Goal: Check status: Check status

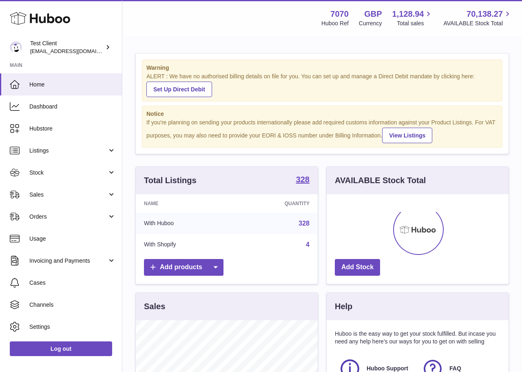
scroll to position [127, 182]
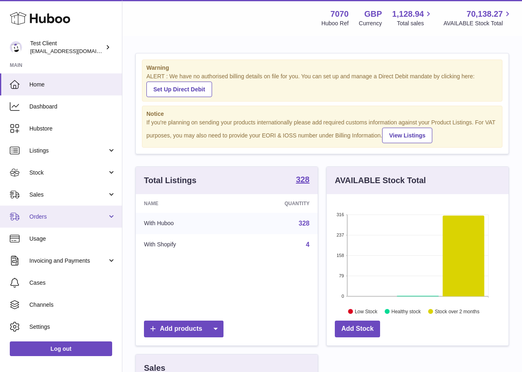
click at [47, 211] on link "Orders" at bounding box center [61, 217] width 122 height 22
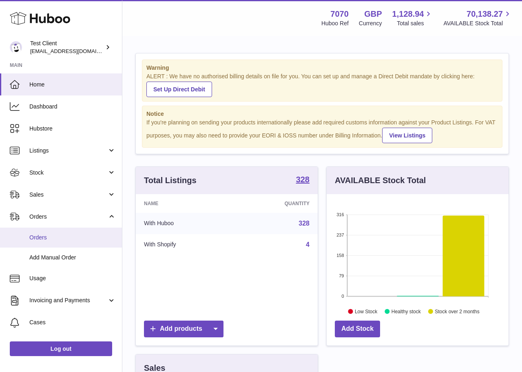
click at [49, 240] on span "Orders" at bounding box center [72, 238] width 86 height 8
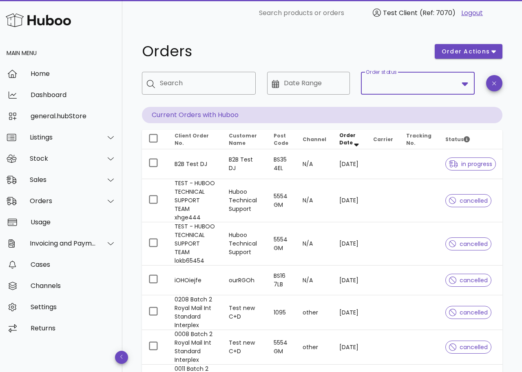
click at [392, 89] on input "Order status" at bounding box center [412, 83] width 93 height 13
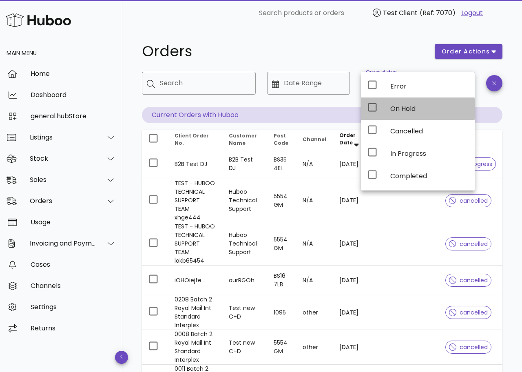
click at [399, 100] on div "On Hold" at bounding box center [429, 109] width 78 height 18
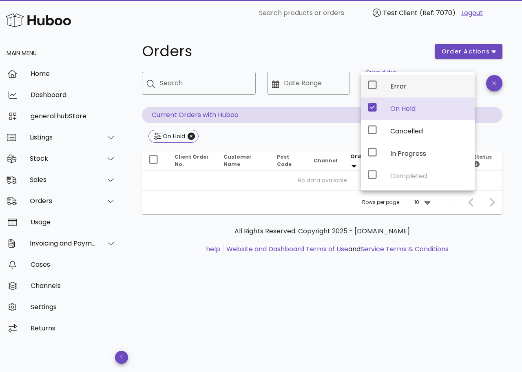
click at [390, 81] on div "Error" at bounding box center [429, 87] width 78 height 18
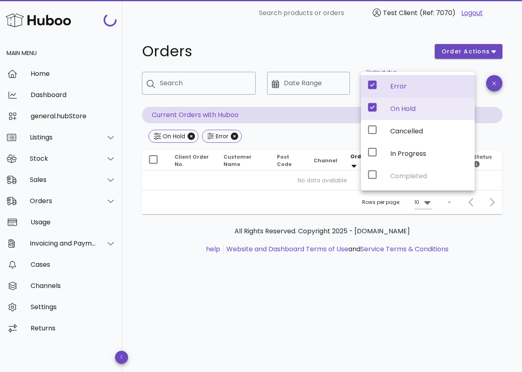
click at [396, 111] on div "On Hold" at bounding box center [429, 109] width 78 height 8
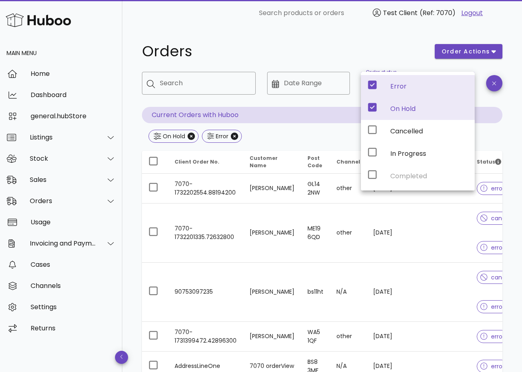
drag, startPoint x: 307, startPoint y: 124, endPoint x: 259, endPoint y: 132, distance: 48.9
click at [299, 124] on div "​ Search ​ Date Range ​ Order status On Hold, Error Current Orders with Huboo O…" at bounding box center [322, 108] width 361 height 73
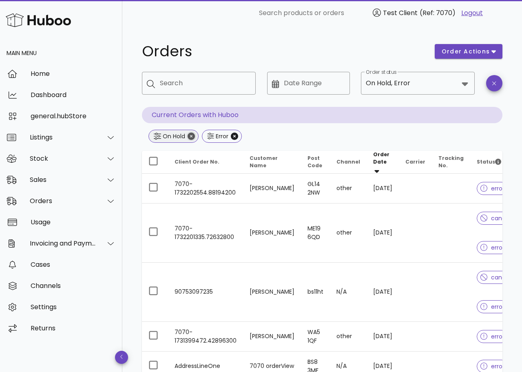
click at [191, 134] on icon "Close" at bounding box center [191, 136] width 7 height 7
click at [179, 137] on icon "Close" at bounding box center [181, 136] width 7 height 7
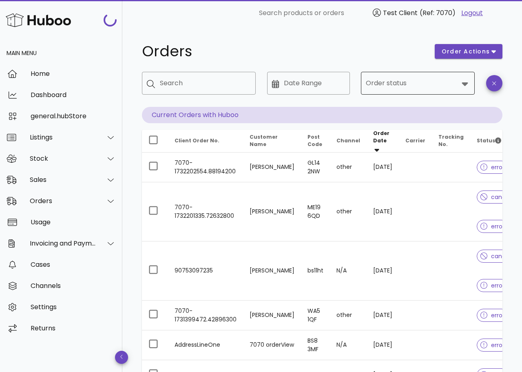
click at [459, 81] on div at bounding box center [464, 84] width 11 height 10
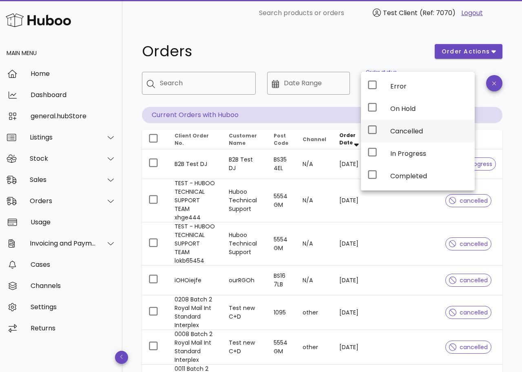
click at [400, 128] on div "Cancelled" at bounding box center [429, 131] width 78 height 8
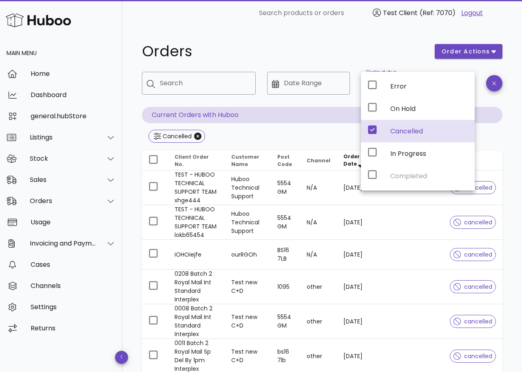
drag, startPoint x: 306, startPoint y: 35, endPoint x: 308, endPoint y: 42, distance: 7.7
click at [306, 35] on div "Orders order actions ​ Search ​ Date Range ​ Order status Cancelled Current Ord…" at bounding box center [322, 318] width 400 height 585
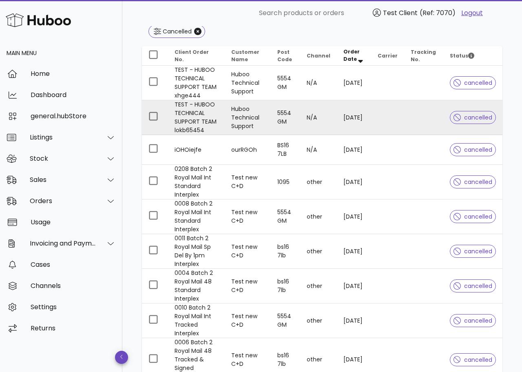
scroll to position [239, 0]
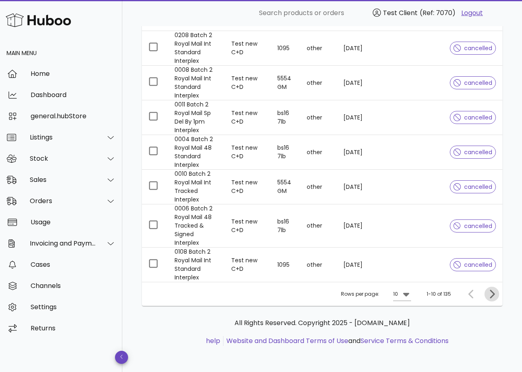
click at [494, 295] on icon "Next page" at bounding box center [492, 294] width 10 height 10
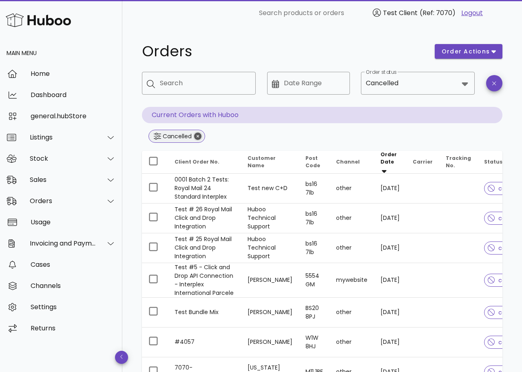
click at [196, 136] on icon "Close" at bounding box center [197, 136] width 7 height 7
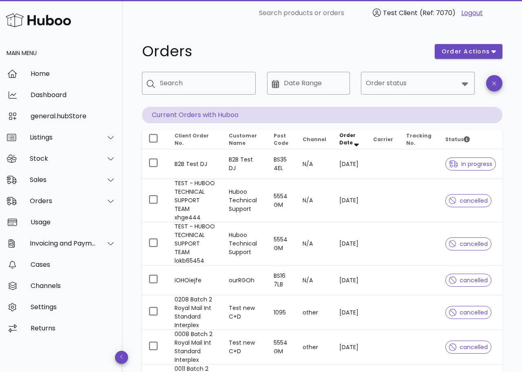
click at [54, 30] on div at bounding box center [61, 20] width 122 height 40
click at [44, 24] on img at bounding box center [38, 20] width 65 height 18
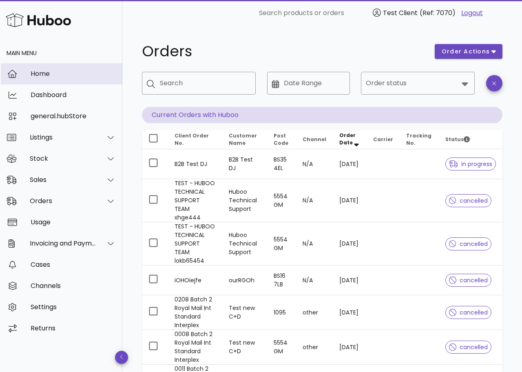
click at [39, 78] on div "Home" at bounding box center [73, 74] width 85 height 18
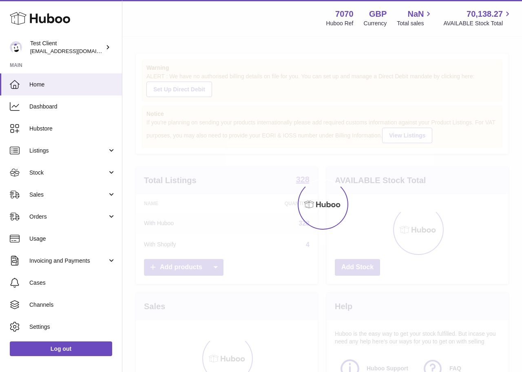
click at [205, 49] on div "Menu Huboo 7070 Huboo Ref GBP Currency NaN Total sales 70,138.27 AVAILABLE Stoc…" at bounding box center [322, 224] width 400 height 449
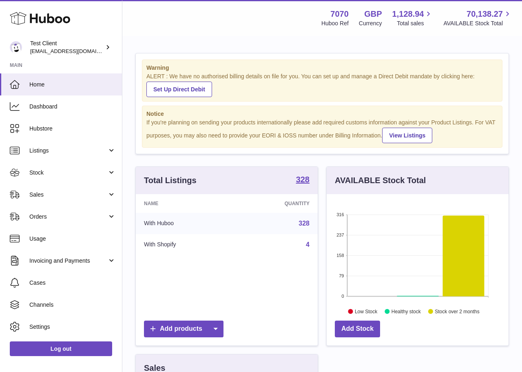
scroll to position [127, 182]
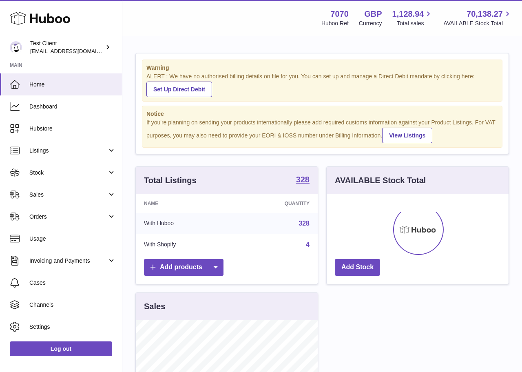
scroll to position [127, 182]
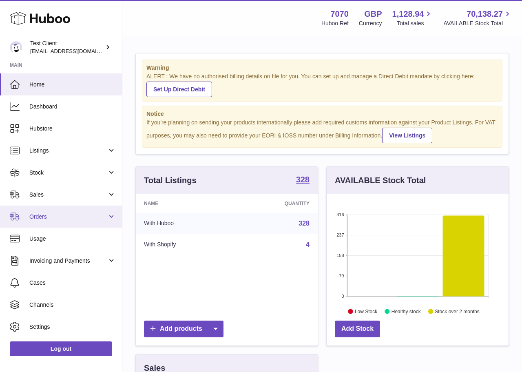
click at [56, 217] on span "Orders" at bounding box center [68, 217] width 78 height 8
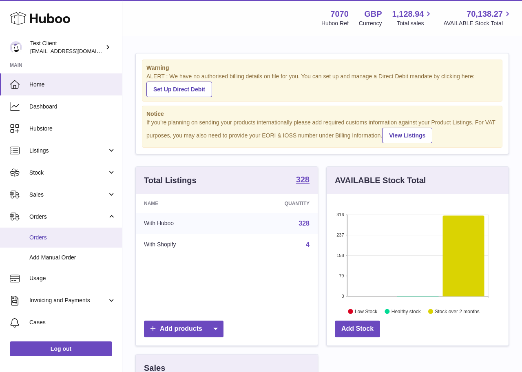
click at [55, 231] on link "Orders" at bounding box center [61, 238] width 122 height 20
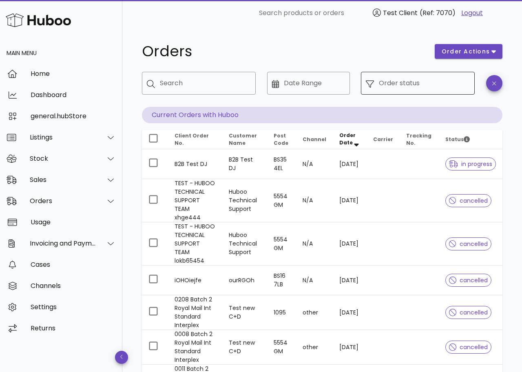
click at [412, 79] on input "Order status" at bounding box center [424, 83] width 91 height 13
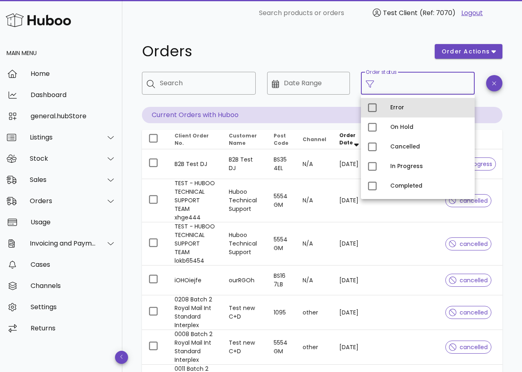
click at [396, 110] on div "Error" at bounding box center [429, 107] width 78 height 7
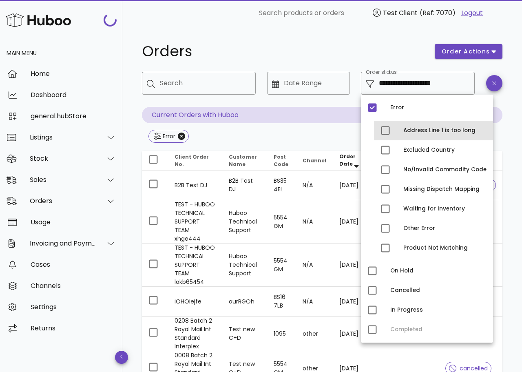
click at [408, 131] on div "Address Line 1 is too long" at bounding box center [444, 130] width 83 height 7
type input "**********"
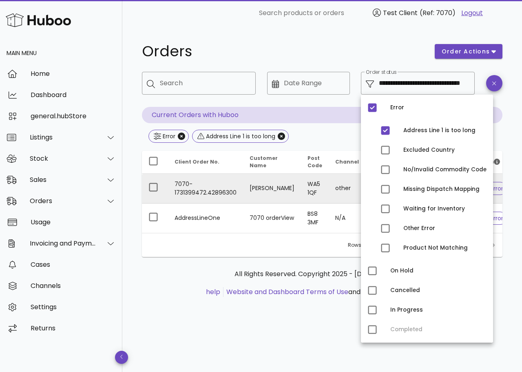
click at [244, 186] on td "[PERSON_NAME]" at bounding box center [272, 189] width 58 height 30
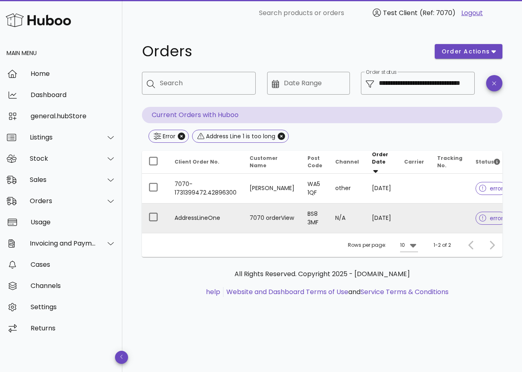
click at [329, 209] on td "N/A" at bounding box center [347, 218] width 37 height 29
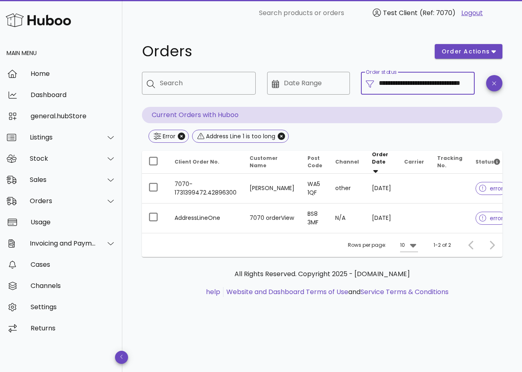
click at [429, 87] on input "**********" at bounding box center [424, 83] width 91 height 13
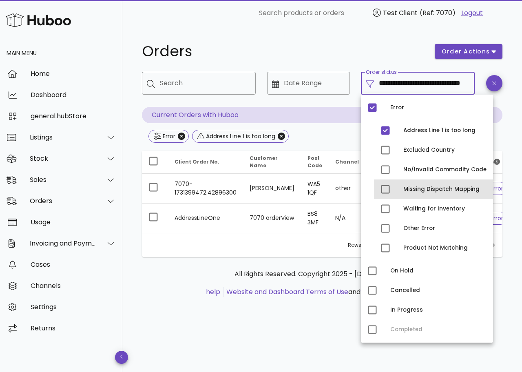
click at [418, 191] on div "Missing Dispatch Mapping" at bounding box center [444, 189] width 83 height 7
type input "**********"
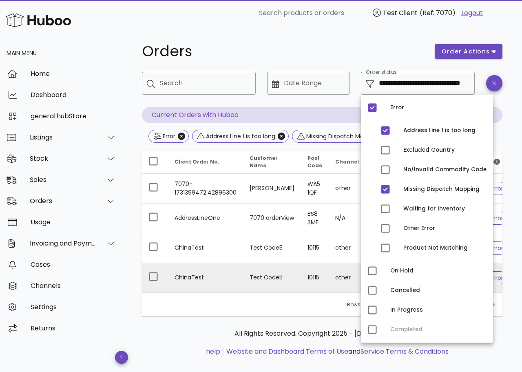
click at [277, 270] on td "Test Code5" at bounding box center [272, 277] width 58 height 29
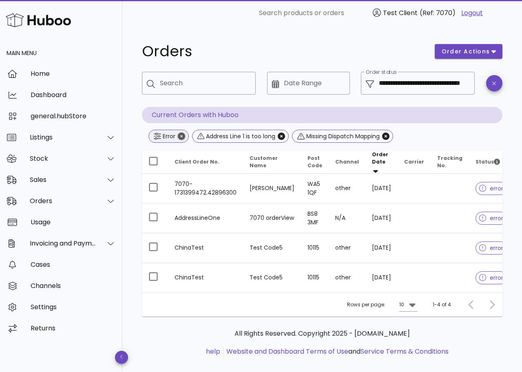
click at [180, 135] on icon "Close" at bounding box center [181, 136] width 7 height 7
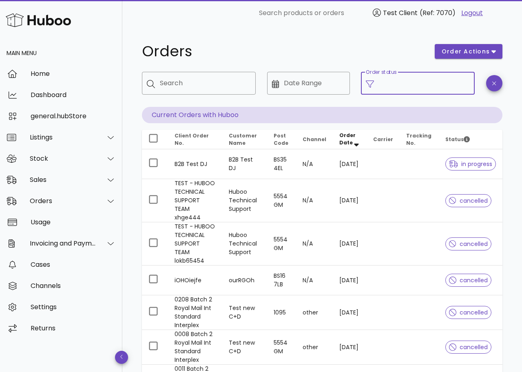
click at [424, 83] on input "Order status" at bounding box center [424, 83] width 91 height 13
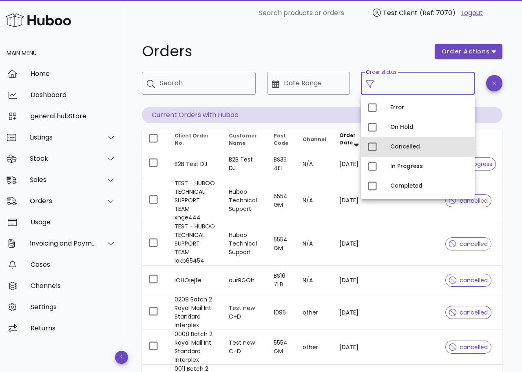
click at [398, 152] on div "Cancelled" at bounding box center [429, 146] width 78 height 13
type input "**********"
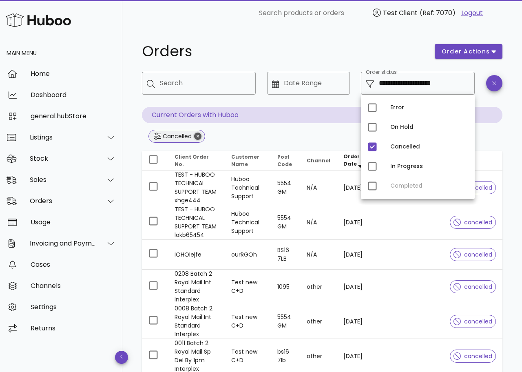
click at [199, 136] on icon "Close" at bounding box center [197, 136] width 7 height 7
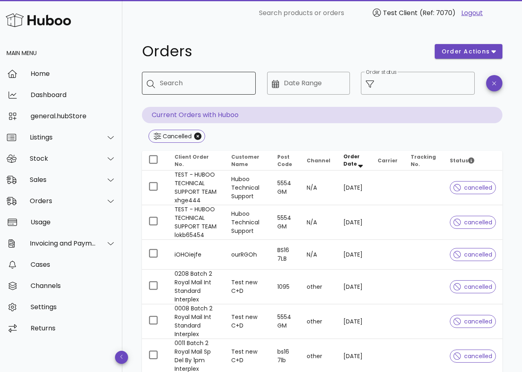
click at [188, 89] on input "Search" at bounding box center [204, 83] width 89 height 13
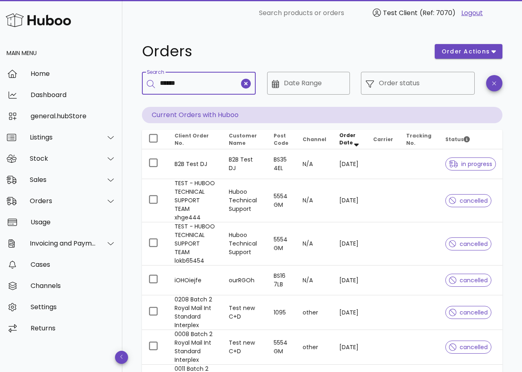
type input "******"
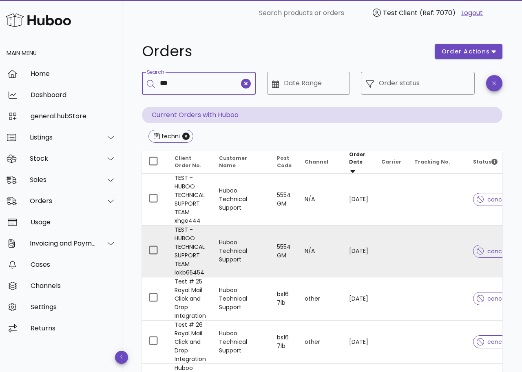
type input "***"
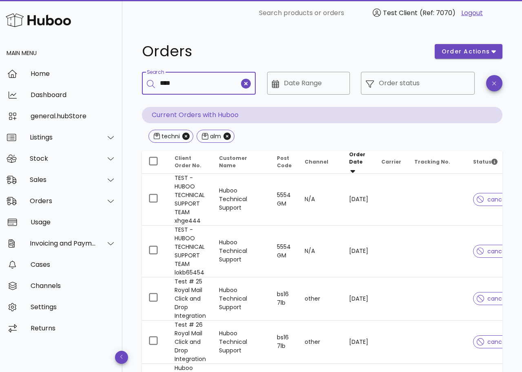
type input "****"
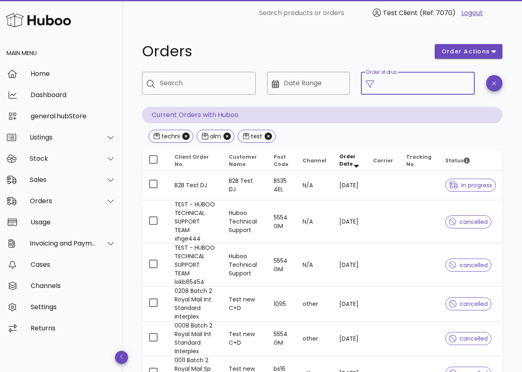
click at [399, 89] on input "Order status" at bounding box center [424, 83] width 91 height 13
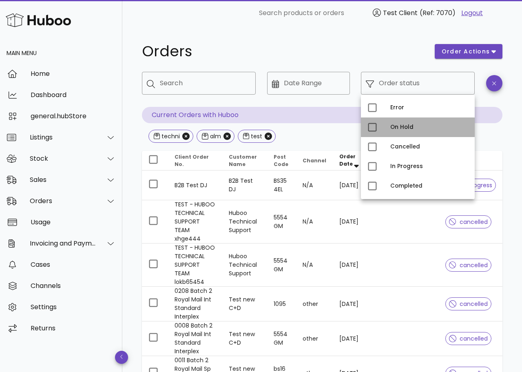
click at [401, 121] on div "On Hold" at bounding box center [429, 127] width 78 height 13
type input "**********"
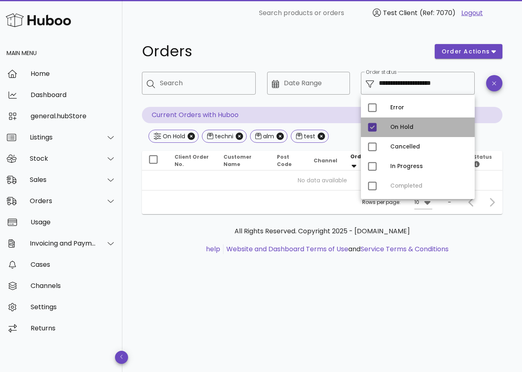
click at [383, 128] on div "On Hold" at bounding box center [418, 127] width 114 height 20
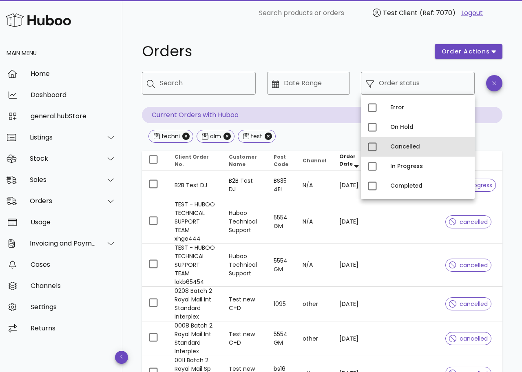
click at [403, 152] on div "Cancelled" at bounding box center [429, 146] width 78 height 13
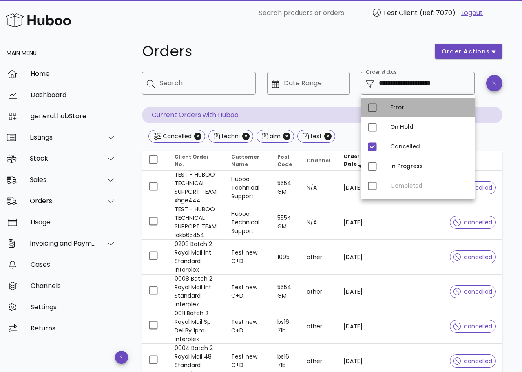
click at [385, 109] on div "Error" at bounding box center [418, 108] width 114 height 20
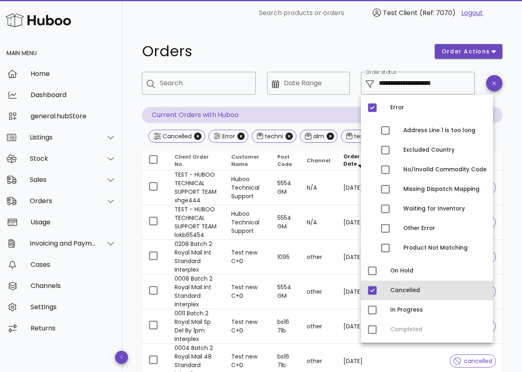
click at [382, 290] on div "Cancelled" at bounding box center [427, 291] width 132 height 20
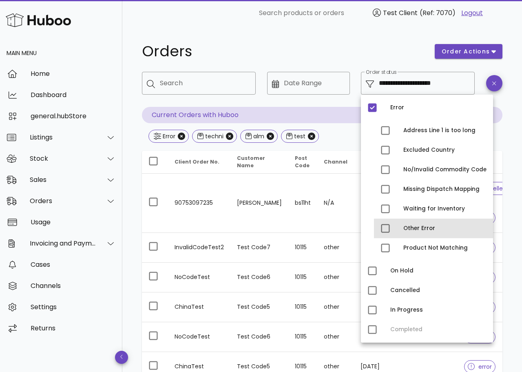
click at [414, 222] on div "Other Error" at bounding box center [444, 228] width 83 height 13
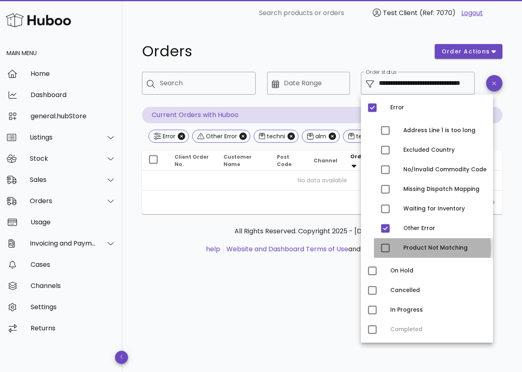
click at [408, 245] on div "Product Not Matching" at bounding box center [444, 248] width 83 height 7
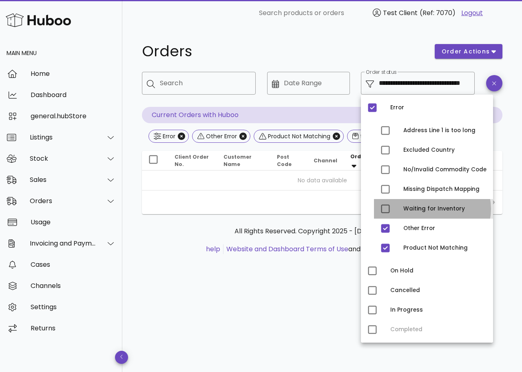
click at [408, 210] on div "Waiting for Inventory" at bounding box center [444, 209] width 83 height 7
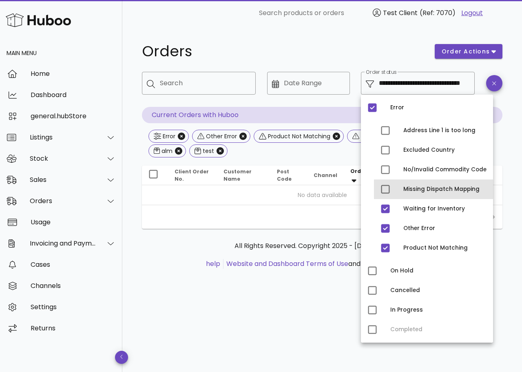
click at [412, 187] on div "Missing Dispatch Mapping" at bounding box center [444, 189] width 83 height 7
type input "**********"
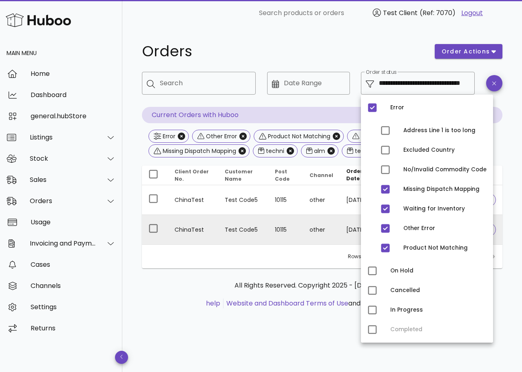
click at [311, 232] on td "other" at bounding box center [321, 229] width 37 height 29
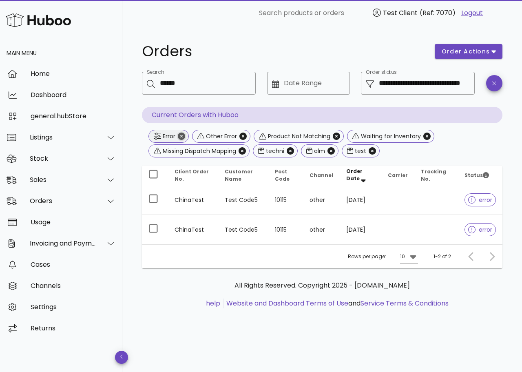
click at [179, 138] on icon "Close" at bounding box center [181, 136] width 7 height 7
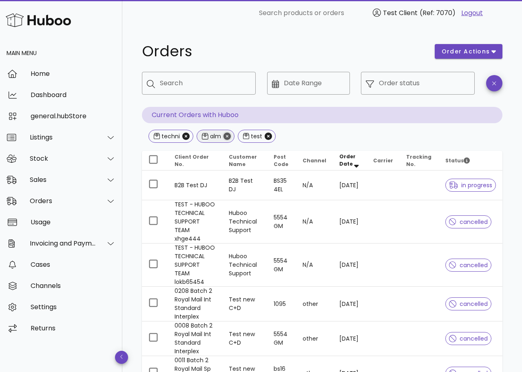
click at [226, 136] on icon "Close" at bounding box center [227, 136] width 7 height 7
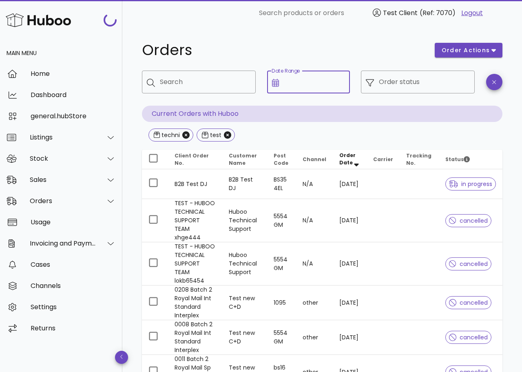
click at [319, 79] on input "Date Range" at bounding box center [314, 81] width 61 height 13
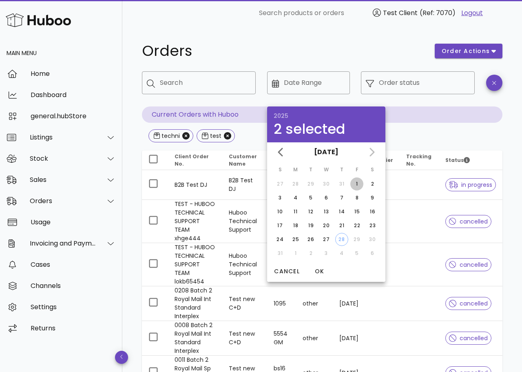
click at [352, 184] on div "1" at bounding box center [356, 183] width 13 height 7
click at [327, 237] on div "27" at bounding box center [326, 239] width 13 height 7
type input "**********"
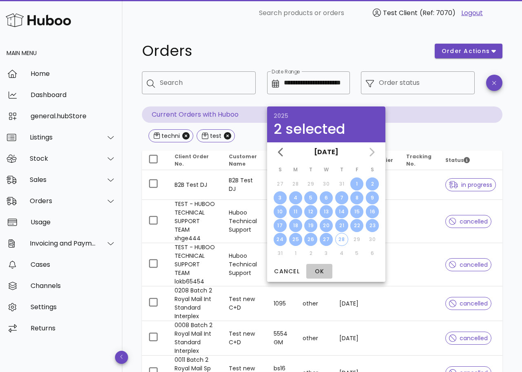
click at [319, 273] on span "OK" at bounding box center [320, 271] width 20 height 9
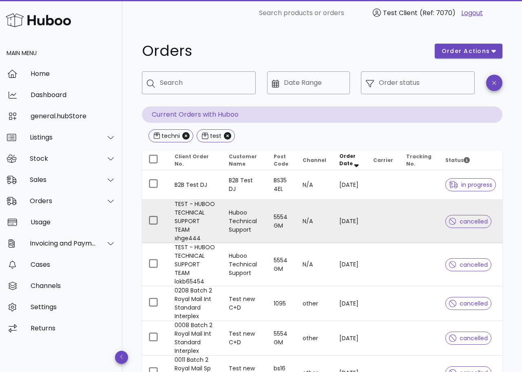
type input "**********"
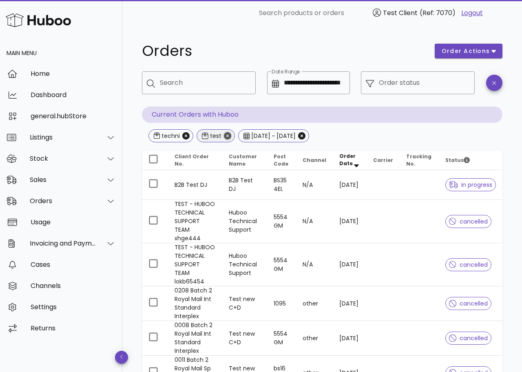
click at [225, 135] on icon "Close" at bounding box center [227, 135] width 7 height 7
click at [184, 137] on icon "Close" at bounding box center [185, 135] width 7 height 7
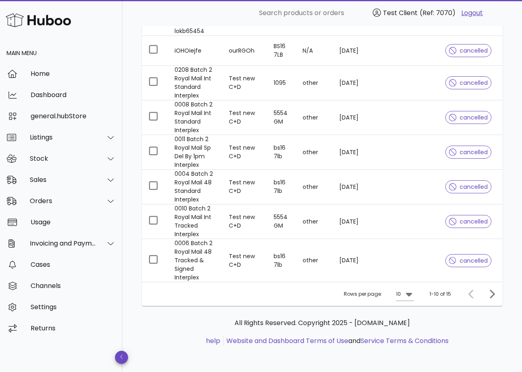
scroll to position [268, 0]
click at [495, 296] on icon "Next page" at bounding box center [492, 294] width 10 height 10
